Goal: Task Accomplishment & Management: Use online tool/utility

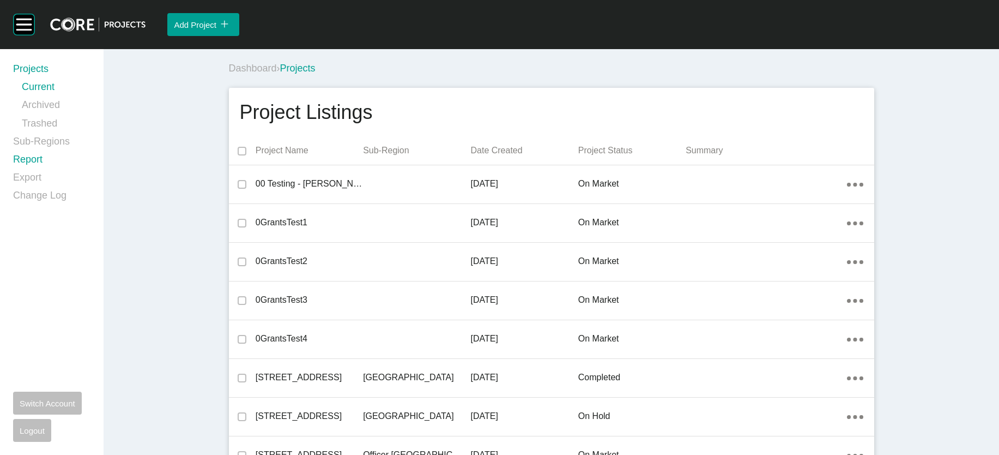
click at [33, 171] on link "Report" at bounding box center [51, 162] width 77 height 18
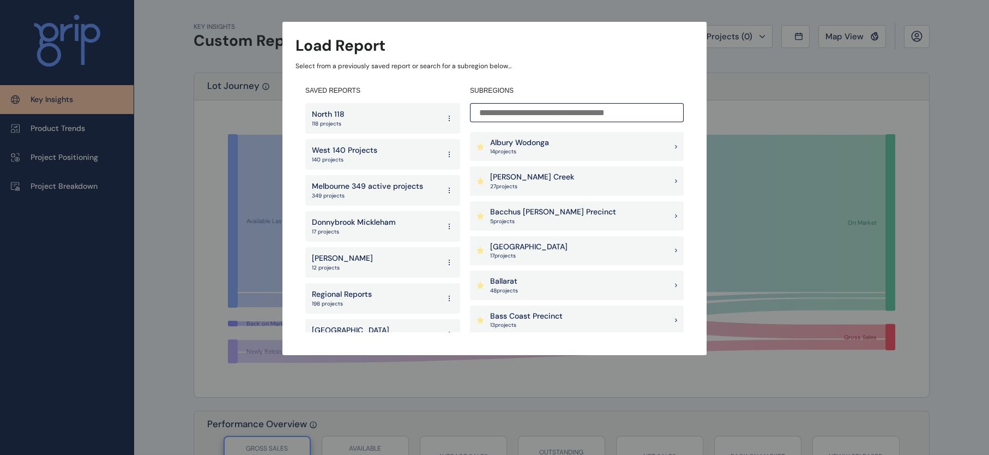
click at [360, 156] on p "140 projects" at bounding box center [344, 160] width 65 height 8
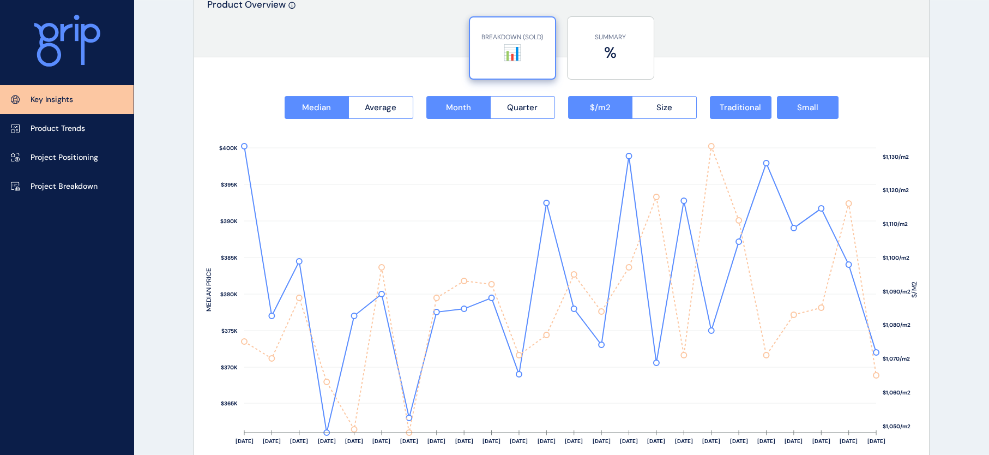
scroll to position [1383, 0]
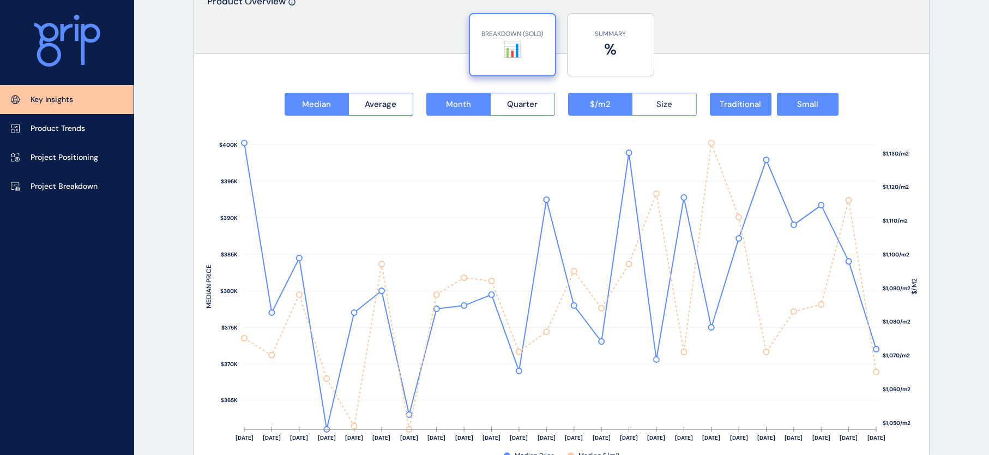
click at [674, 112] on button "Size" at bounding box center [664, 104] width 65 height 23
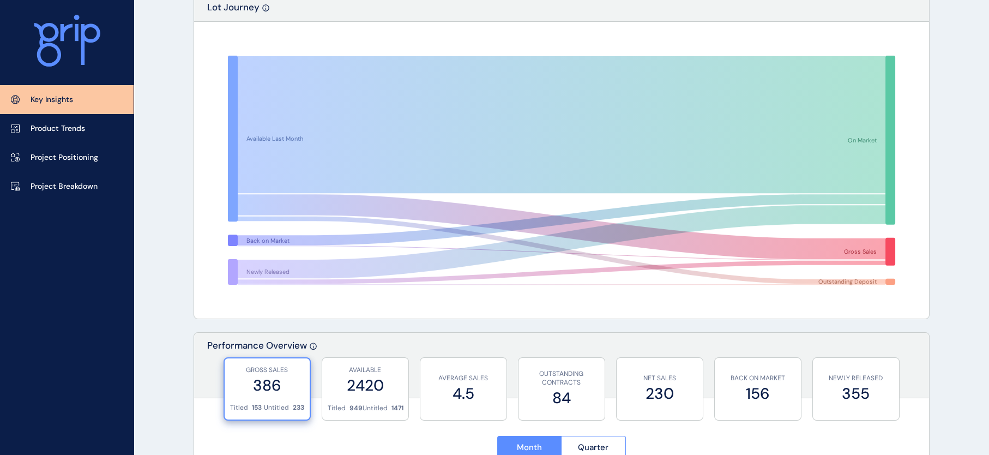
scroll to position [0, 0]
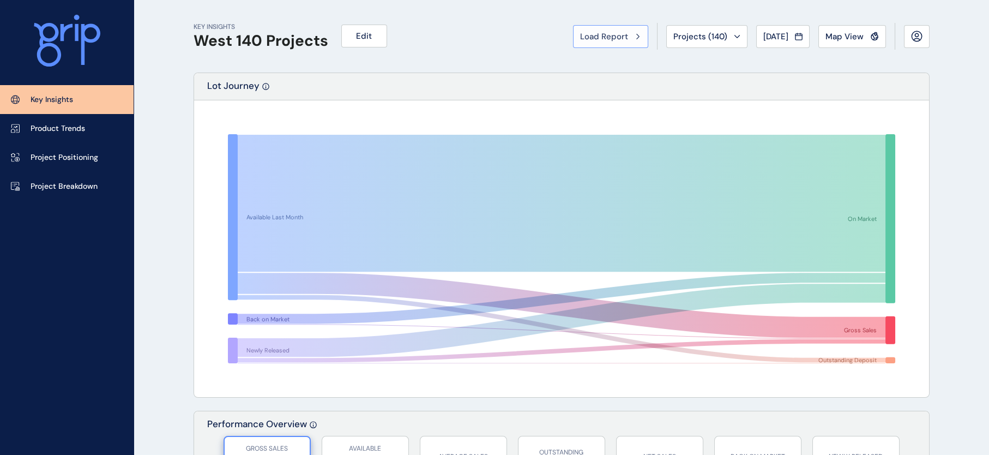
click at [586, 41] on div "Load Report" at bounding box center [610, 36] width 61 height 11
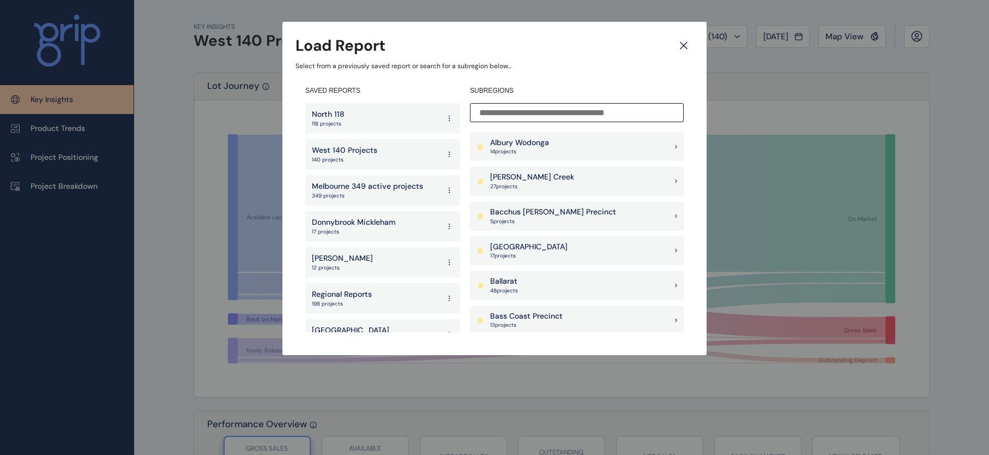
click at [371, 124] on div "North 118 118 projects" at bounding box center [382, 118] width 155 height 31
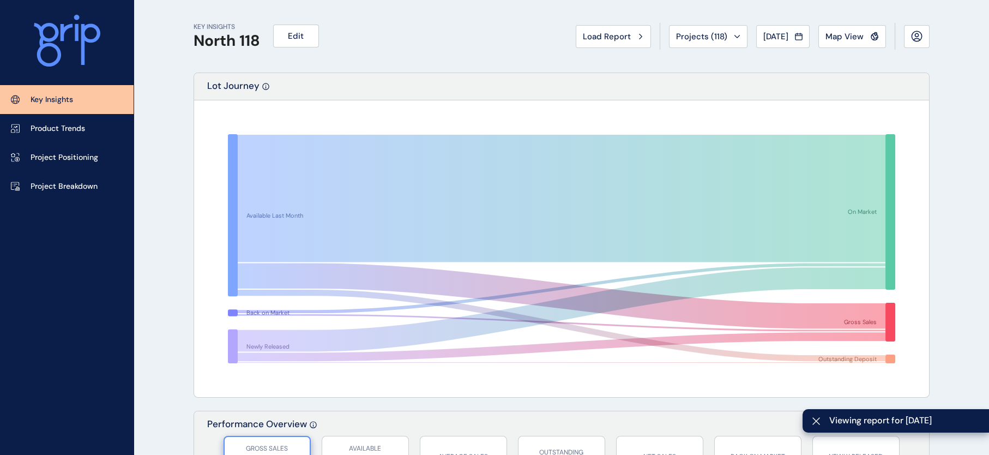
scroll to position [1464, 0]
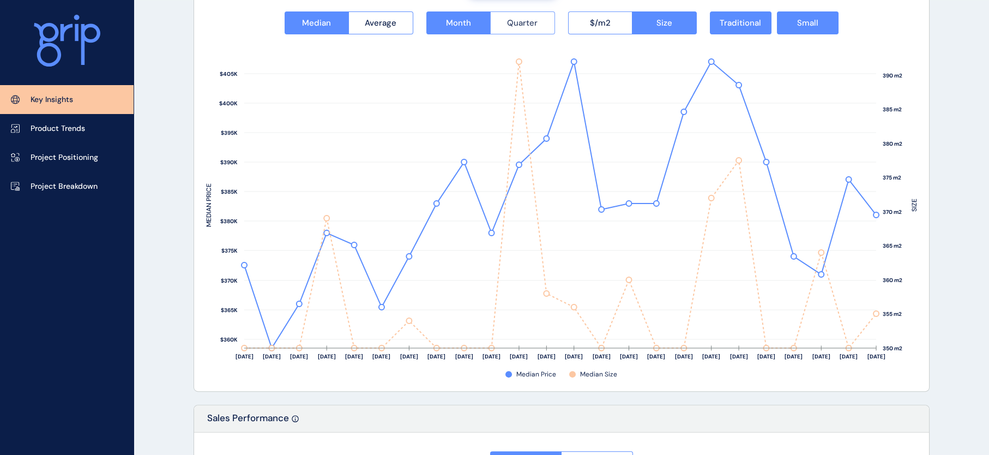
click at [516, 34] on button "Quarter" at bounding box center [522, 22] width 65 height 23
